Goal: Task Accomplishment & Management: Manage account settings

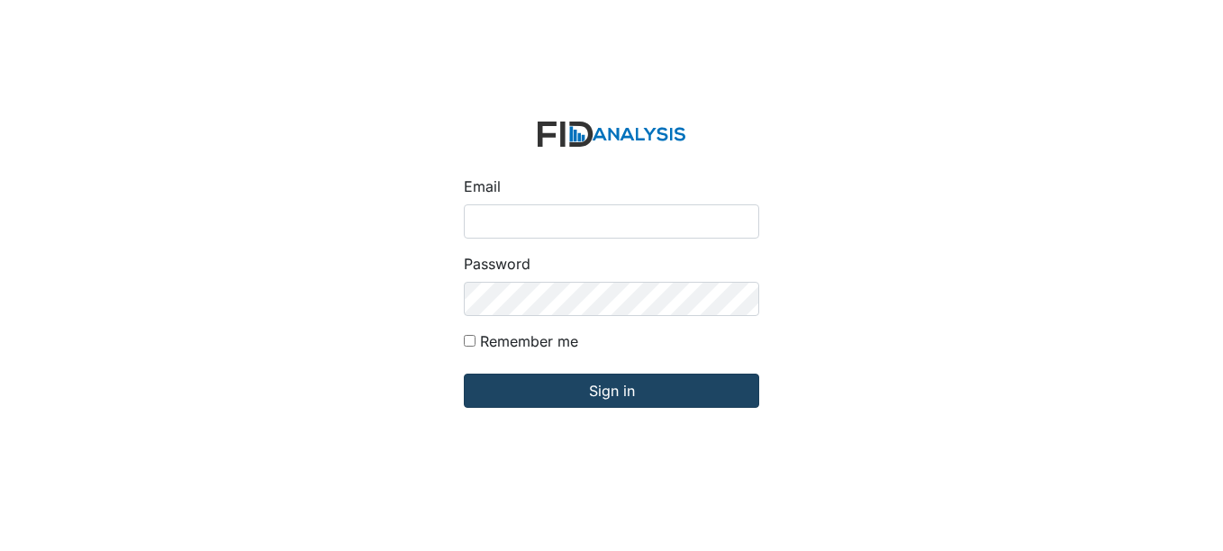
type input "[EMAIL_ADDRESS][DOMAIN_NAME]"
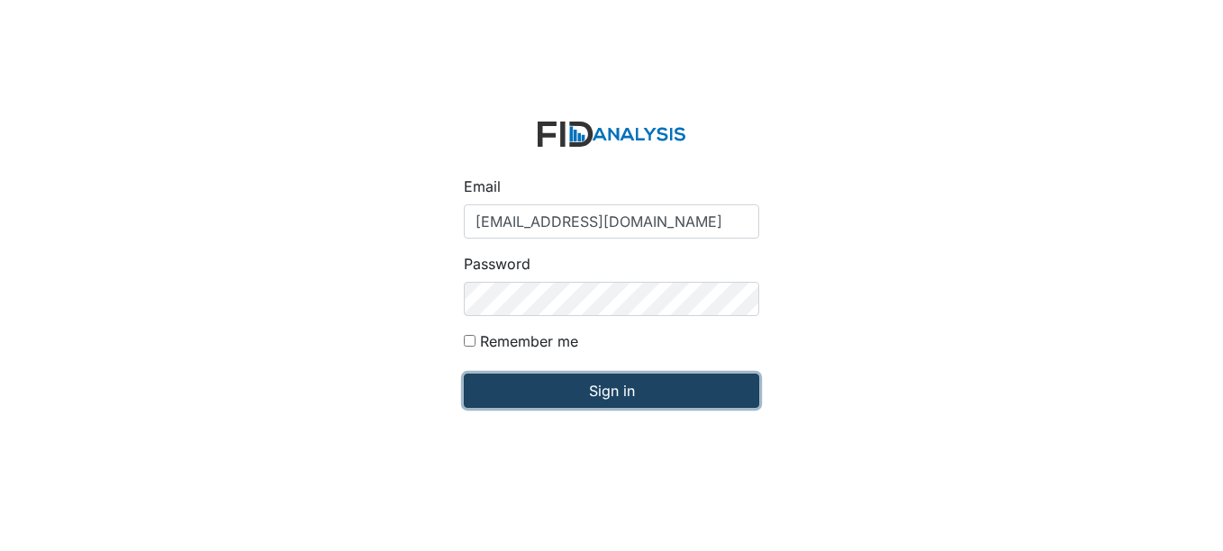
click at [628, 404] on input "Sign in" at bounding box center [611, 391] width 295 height 34
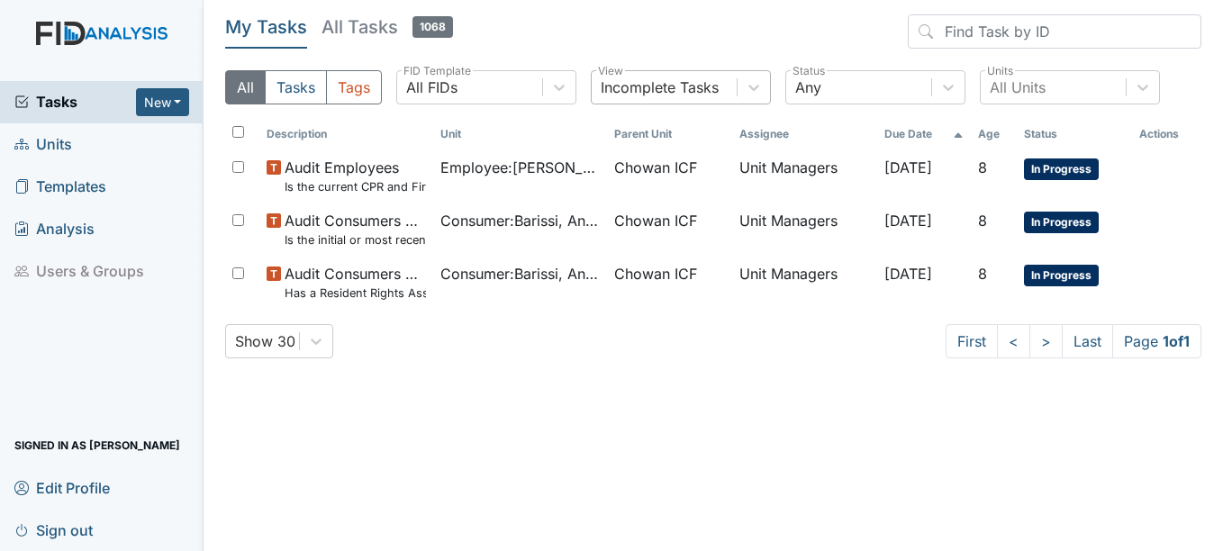
click at [685, 84] on div "Incomplete Tasks" at bounding box center [660, 88] width 118 height 22
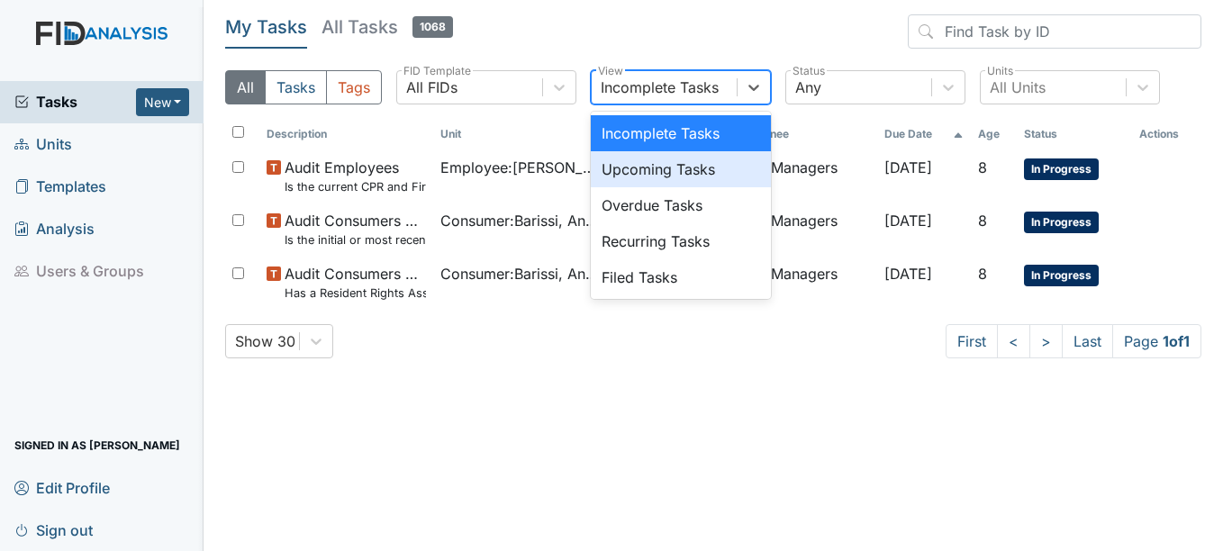
click at [656, 186] on div "Upcoming Tasks" at bounding box center [681, 169] width 180 height 36
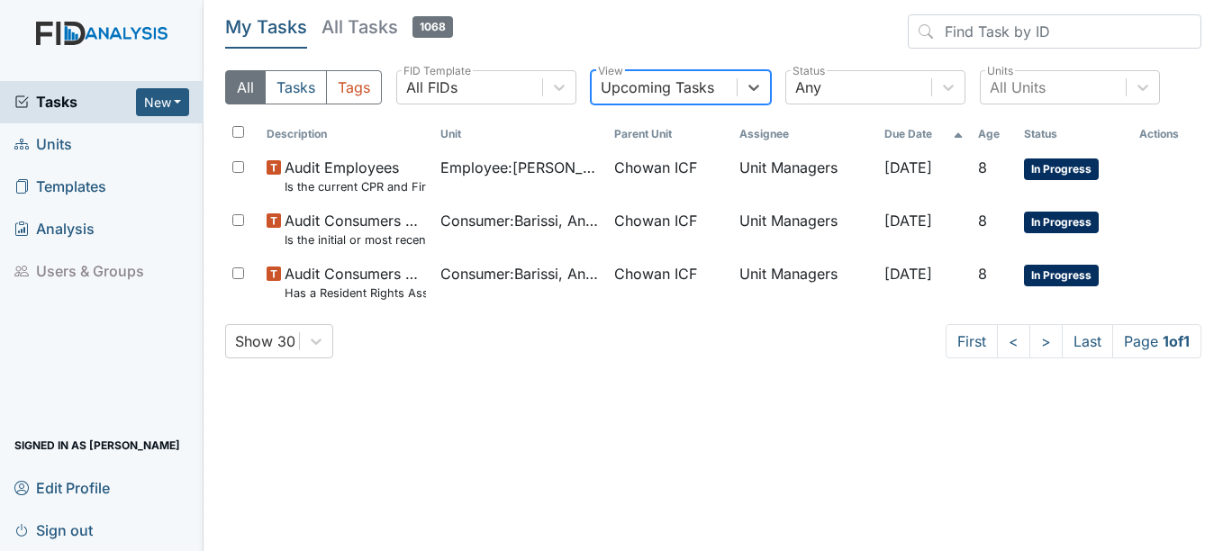
drag, startPoint x: 683, startPoint y: 86, endPoint x: 675, endPoint y: 106, distance: 22.2
click at [682, 86] on div "Upcoming Tasks" at bounding box center [657, 88] width 113 height 22
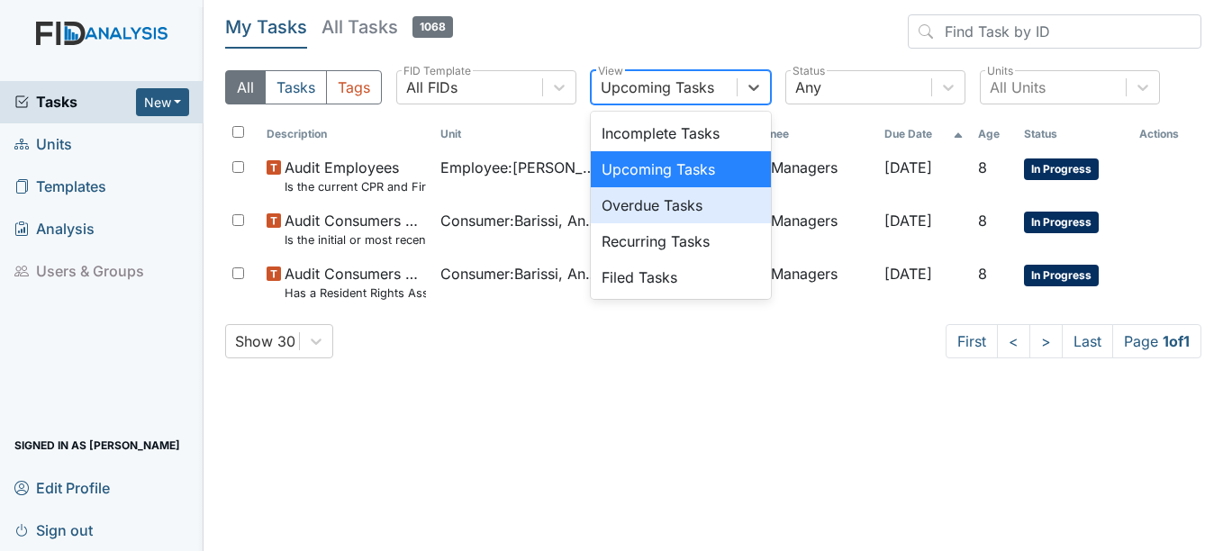
click at [657, 208] on div "Overdue Tasks" at bounding box center [681, 205] width 180 height 36
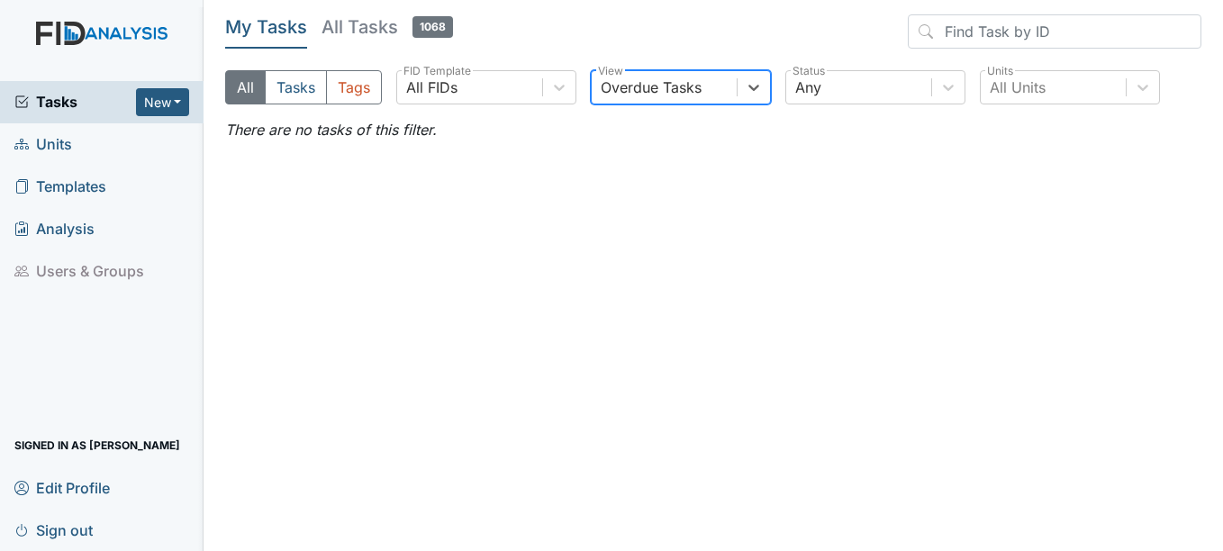
click at [689, 86] on div "Overdue Tasks" at bounding box center [651, 88] width 101 height 22
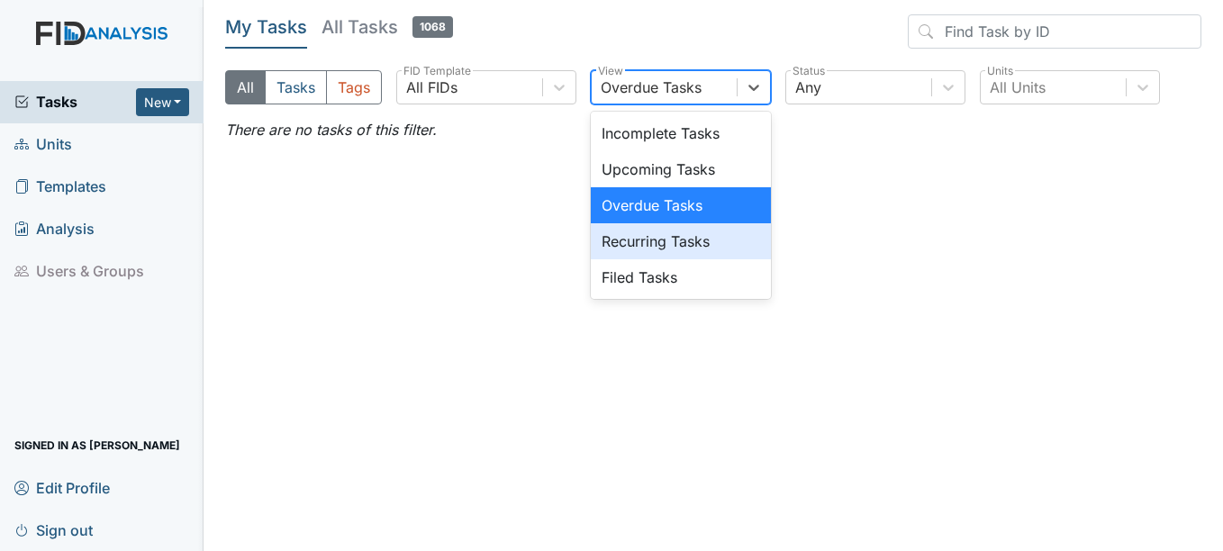
click at [642, 250] on div "Recurring Tasks" at bounding box center [681, 241] width 180 height 36
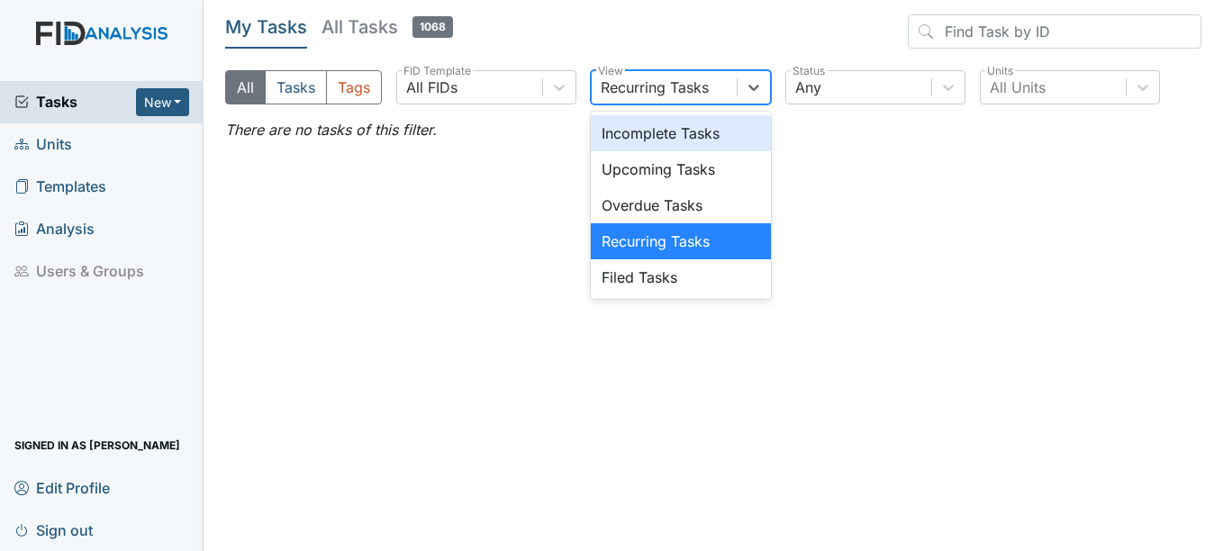
click at [681, 96] on div "Recurring Tasks" at bounding box center [655, 88] width 108 height 22
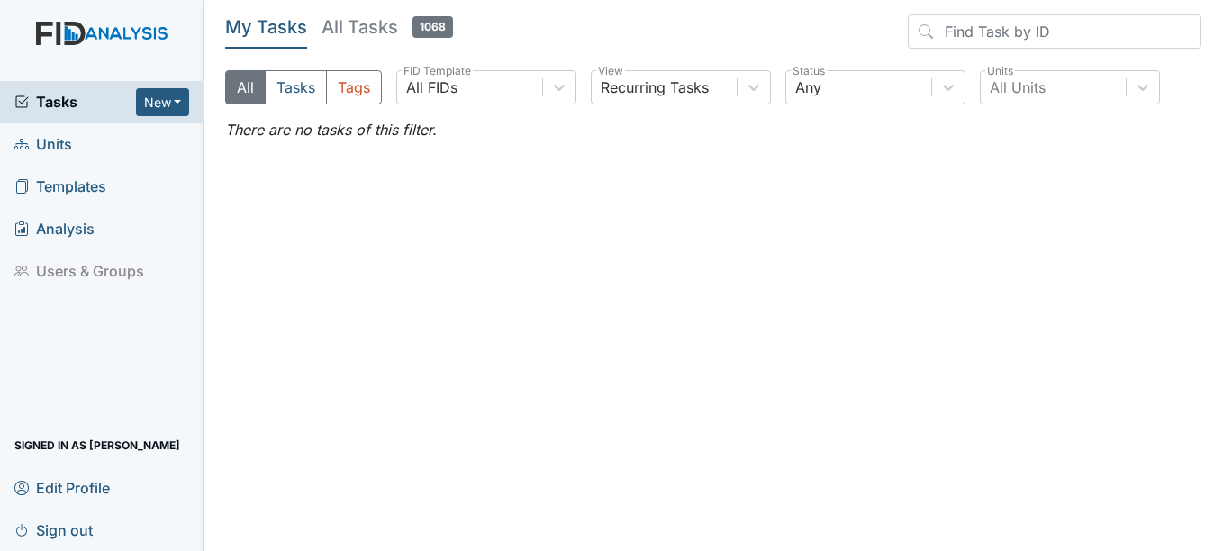
click at [655, 302] on main "My Tasks All Tasks 1068 All Tasks Tags All FIDs FID Template Recurring Tasks Vi…" at bounding box center [714, 275] width 1020 height 551
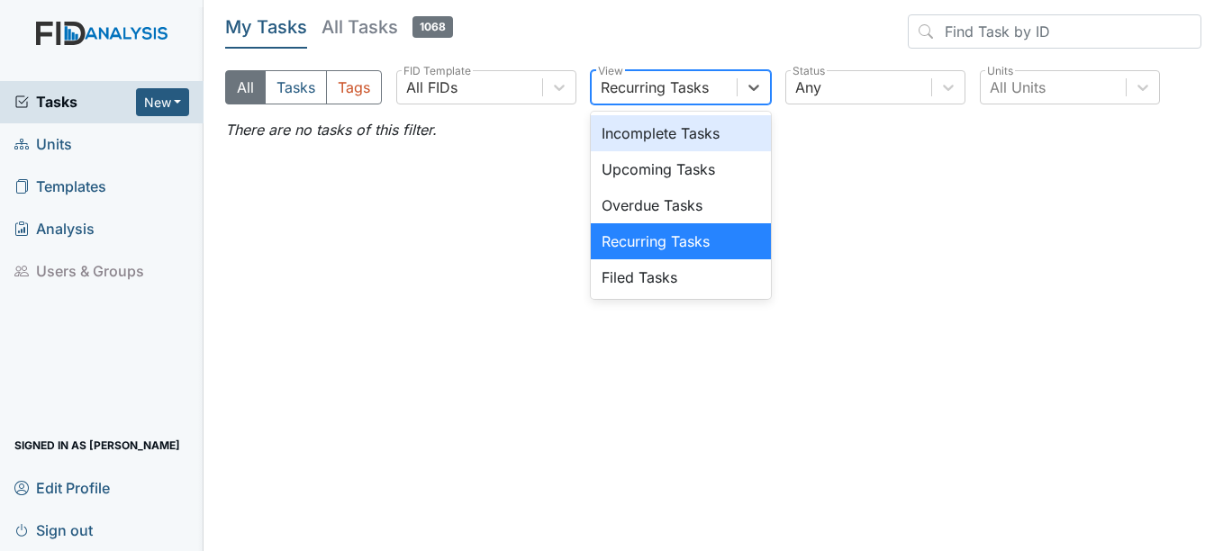
click at [684, 73] on div "Recurring Tasks" at bounding box center [664, 87] width 145 height 32
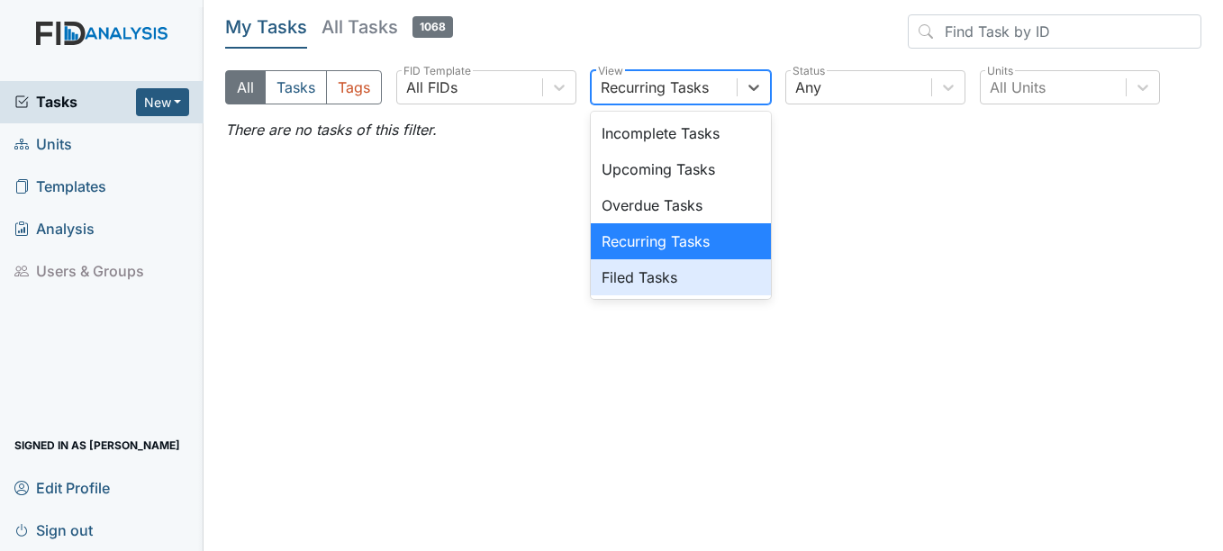
click at [631, 278] on div "Filed Tasks" at bounding box center [681, 277] width 180 height 36
